Goal: Transaction & Acquisition: Book appointment/travel/reservation

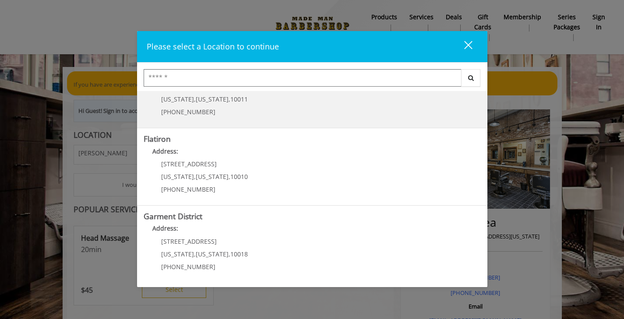
scroll to position [194, 0]
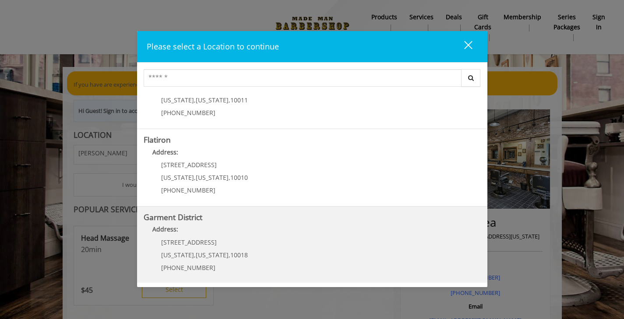
click at [238, 253] on span "10018" at bounding box center [239, 255] width 18 height 8
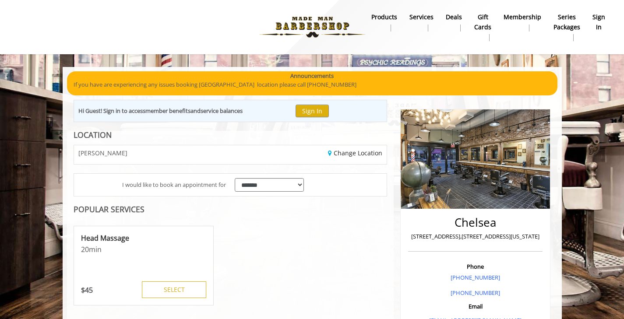
scroll to position [230, 0]
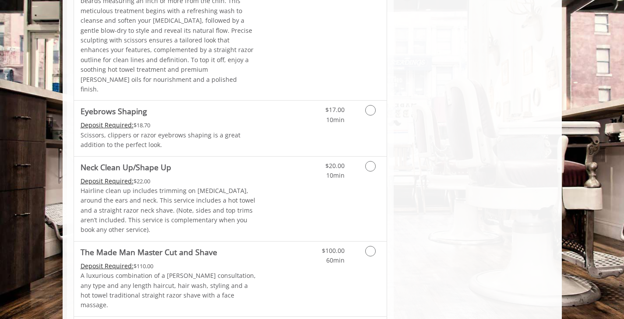
scroll to position [1350, 0]
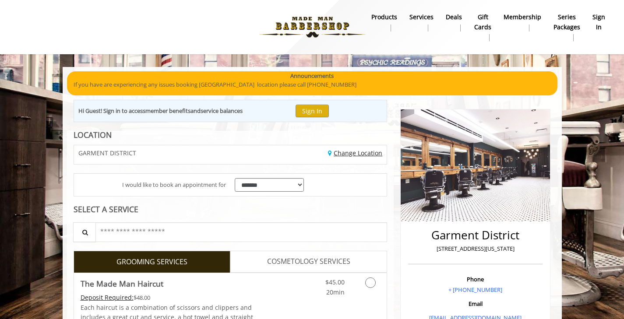
click at [351, 153] on link "Change Location" at bounding box center [355, 153] width 54 height 8
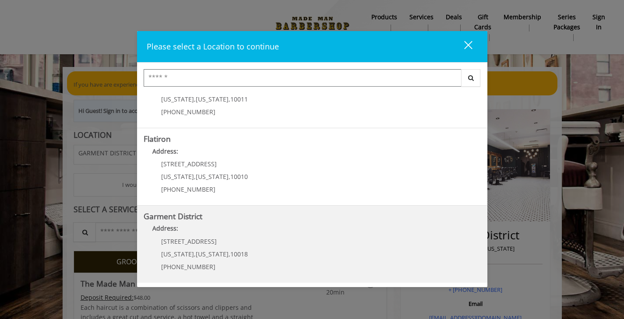
scroll to position [194, 0]
click at [202, 237] on District "Address:" at bounding box center [312, 232] width 337 height 14
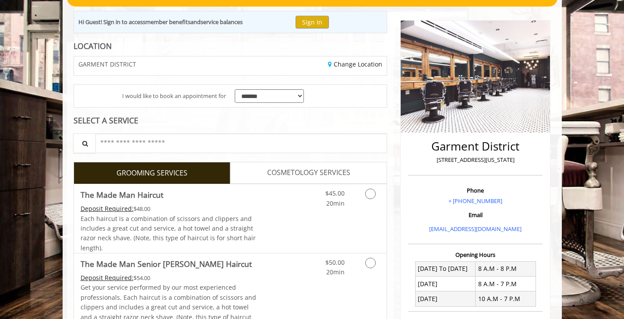
scroll to position [89, 0]
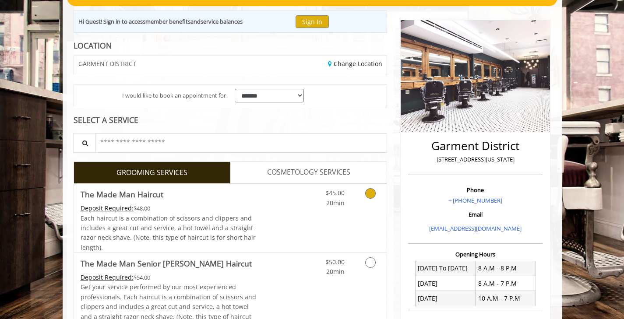
click at [368, 192] on icon "Grooming services" at bounding box center [370, 193] width 11 height 11
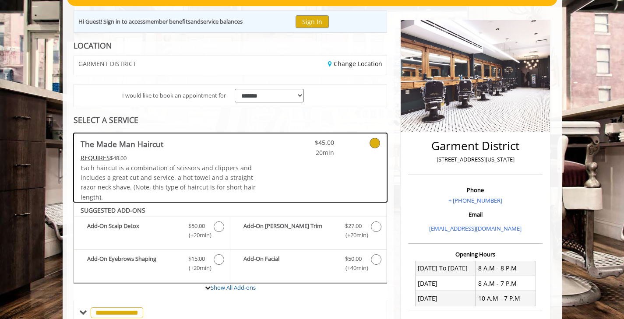
scroll to position [290, 0]
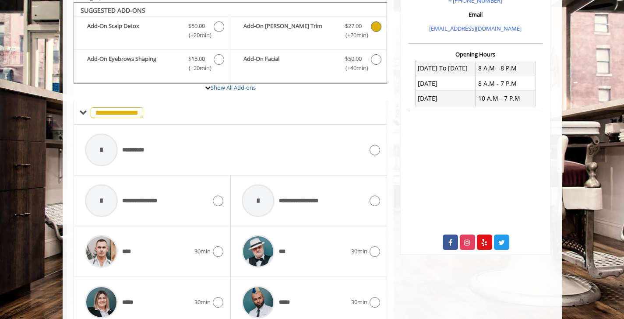
click at [379, 24] on icon "The Made Man Haircut Add-onS" at bounding box center [376, 26] width 11 height 11
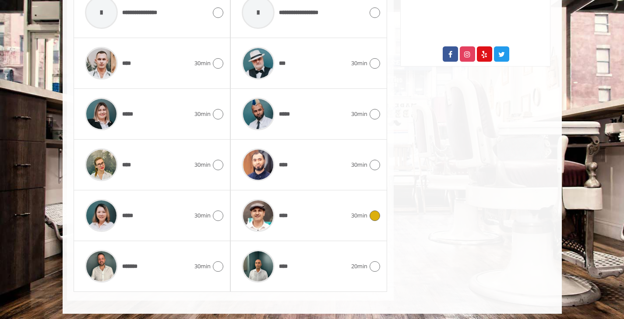
scroll to position [478, 0]
click at [220, 110] on icon at bounding box center [218, 115] width 11 height 11
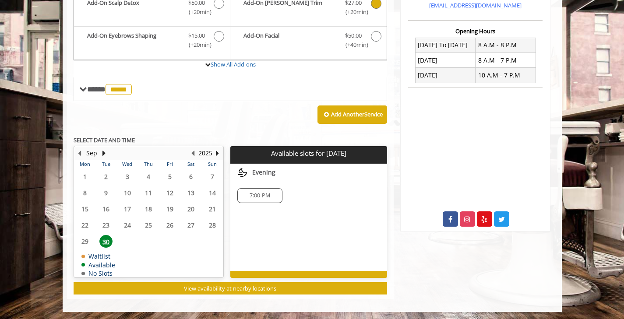
scroll to position [309, 0]
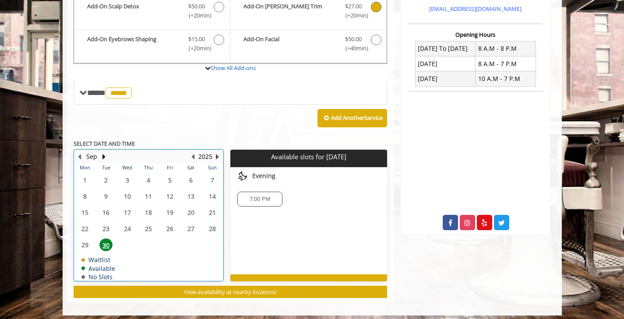
click at [216, 152] on button "Next Year" at bounding box center [217, 157] width 7 height 10
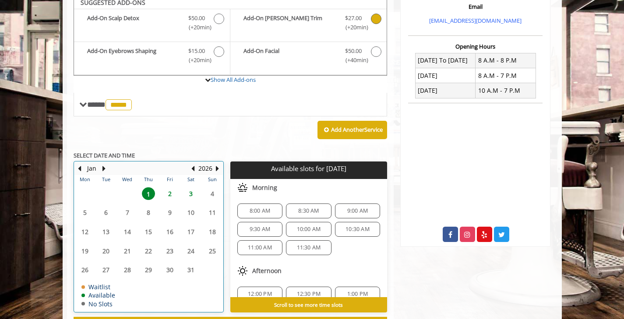
scroll to position [290, 0]
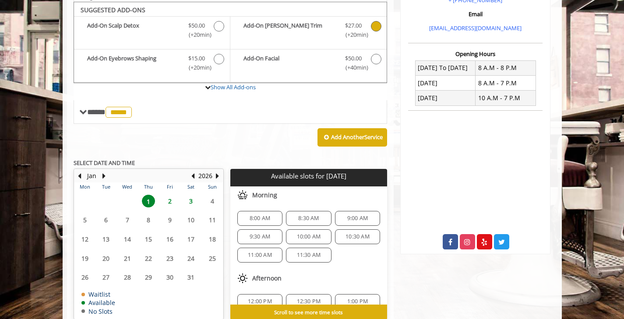
click at [312, 234] on span "10:00 AM" at bounding box center [309, 237] width 24 height 7
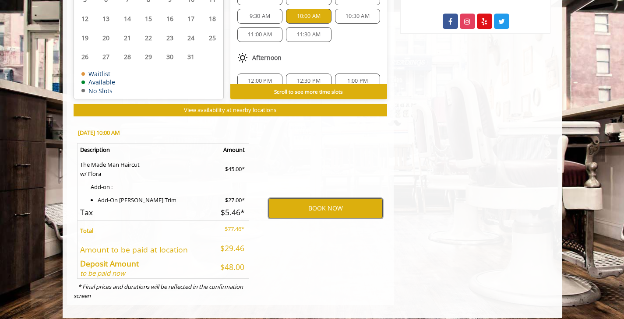
click at [324, 205] on button "BOOK NOW" at bounding box center [326, 208] width 114 height 20
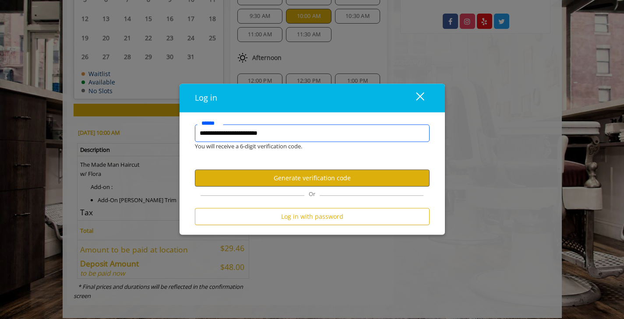
type input "**********"
click at [322, 181] on button "Generate verification code" at bounding box center [312, 178] width 235 height 17
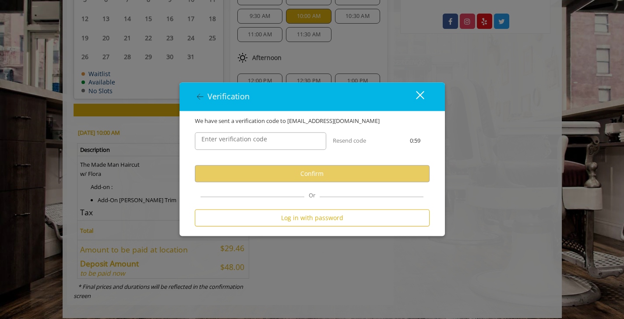
scroll to position [0, 0]
click at [307, 140] on input "Enter verification code" at bounding box center [260, 142] width 131 height 18
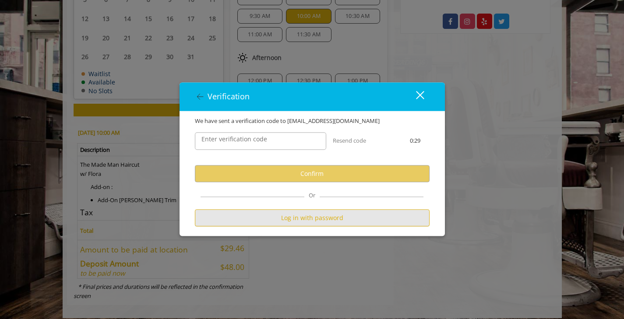
click at [314, 218] on button "Log in with password" at bounding box center [312, 218] width 235 height 17
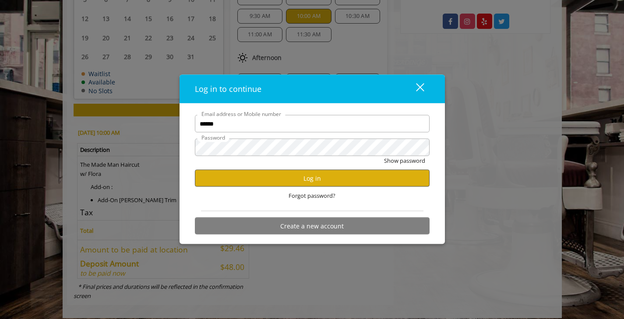
click at [310, 180] on button "Log in" at bounding box center [312, 178] width 235 height 17
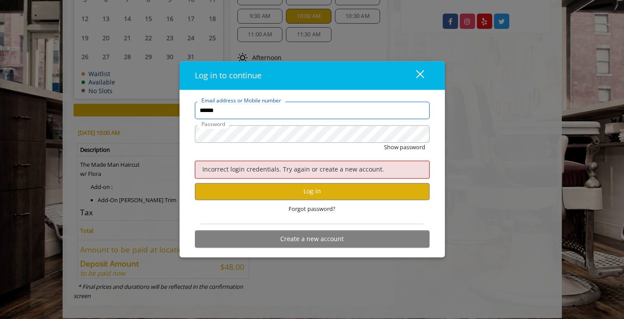
click at [282, 116] on input "******" at bounding box center [312, 111] width 235 height 18
click at [404, 148] on button "Show password" at bounding box center [404, 147] width 41 height 9
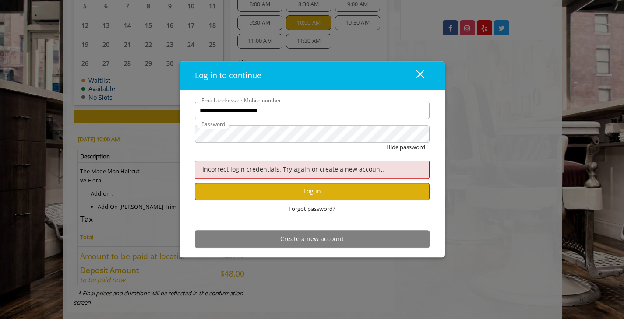
click at [314, 191] on button "Log in" at bounding box center [312, 191] width 235 height 17
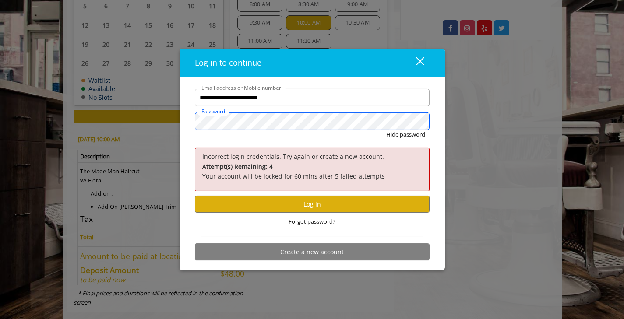
click at [405, 135] on button "Hide password" at bounding box center [405, 134] width 39 height 9
click at [316, 206] on button "Log in" at bounding box center [312, 204] width 235 height 17
click at [289, 99] on input "**********" at bounding box center [312, 98] width 235 height 18
type input "**"
click at [420, 61] on div "close dialog" at bounding box center [420, 61] width 8 height 8
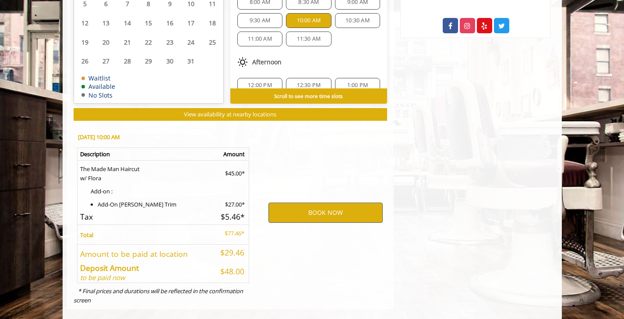
scroll to position [507, 0]
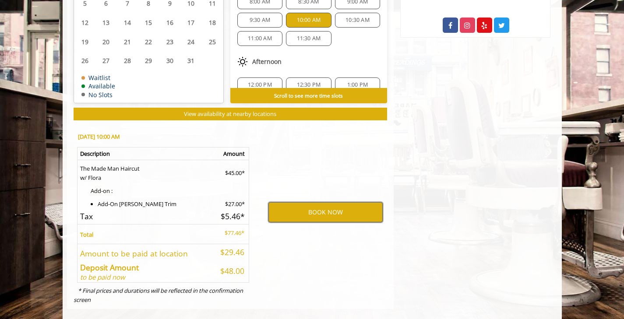
click at [322, 207] on button "BOOK NOW" at bounding box center [326, 212] width 114 height 20
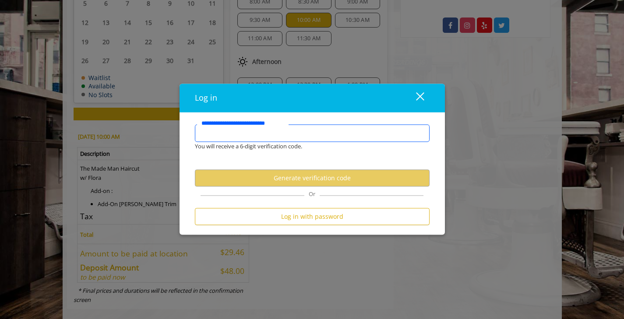
click at [309, 132] on input "**********" at bounding box center [312, 134] width 235 height 18
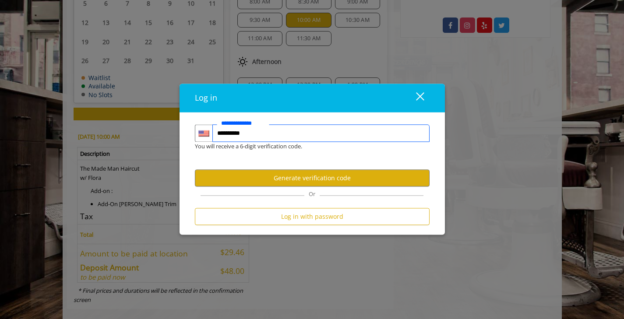
type input "**********"
click at [290, 176] on button "Generate verification code" at bounding box center [312, 178] width 235 height 17
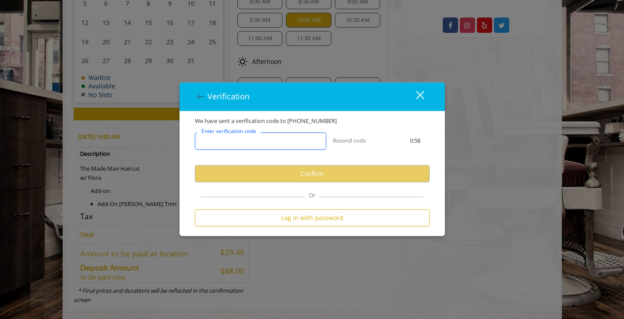
click at [288, 141] on input "Enter verification code" at bounding box center [260, 142] width 131 height 18
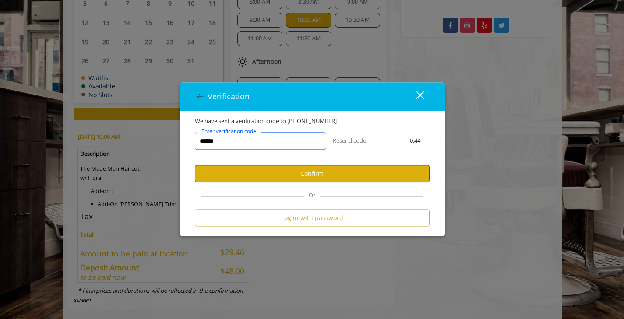
type input "******"
click at [322, 176] on button "Confirm" at bounding box center [312, 174] width 235 height 17
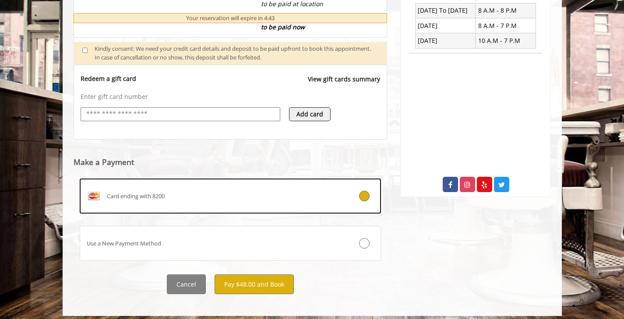
scroll to position [347, 0]
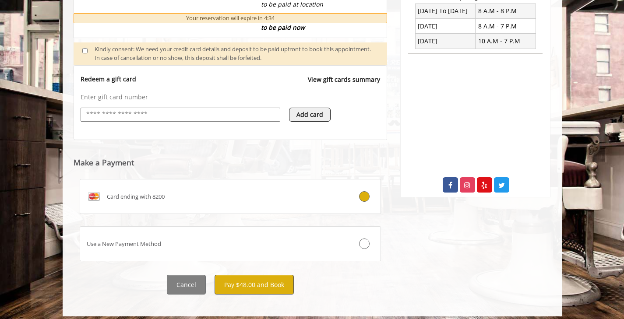
click at [259, 280] on button "Pay $48.00 and Book" at bounding box center [254, 285] width 79 height 20
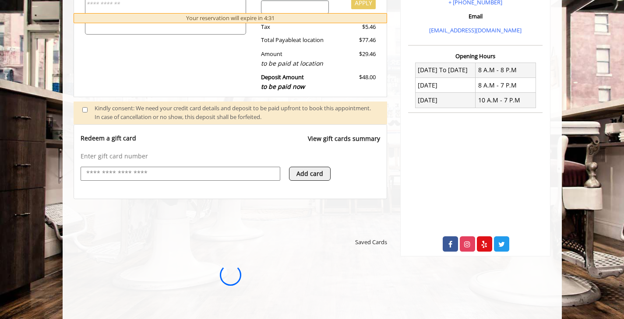
scroll to position [0, 0]
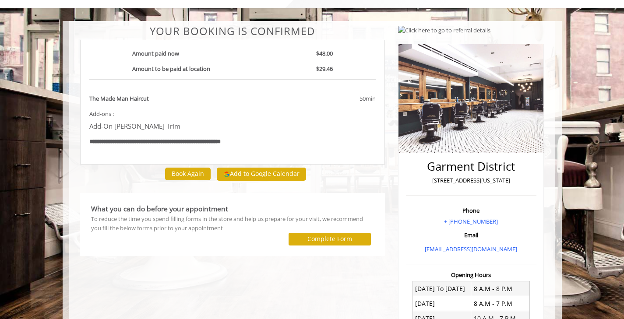
scroll to position [48, 0]
